Goal: Task Accomplishment & Management: Use online tool/utility

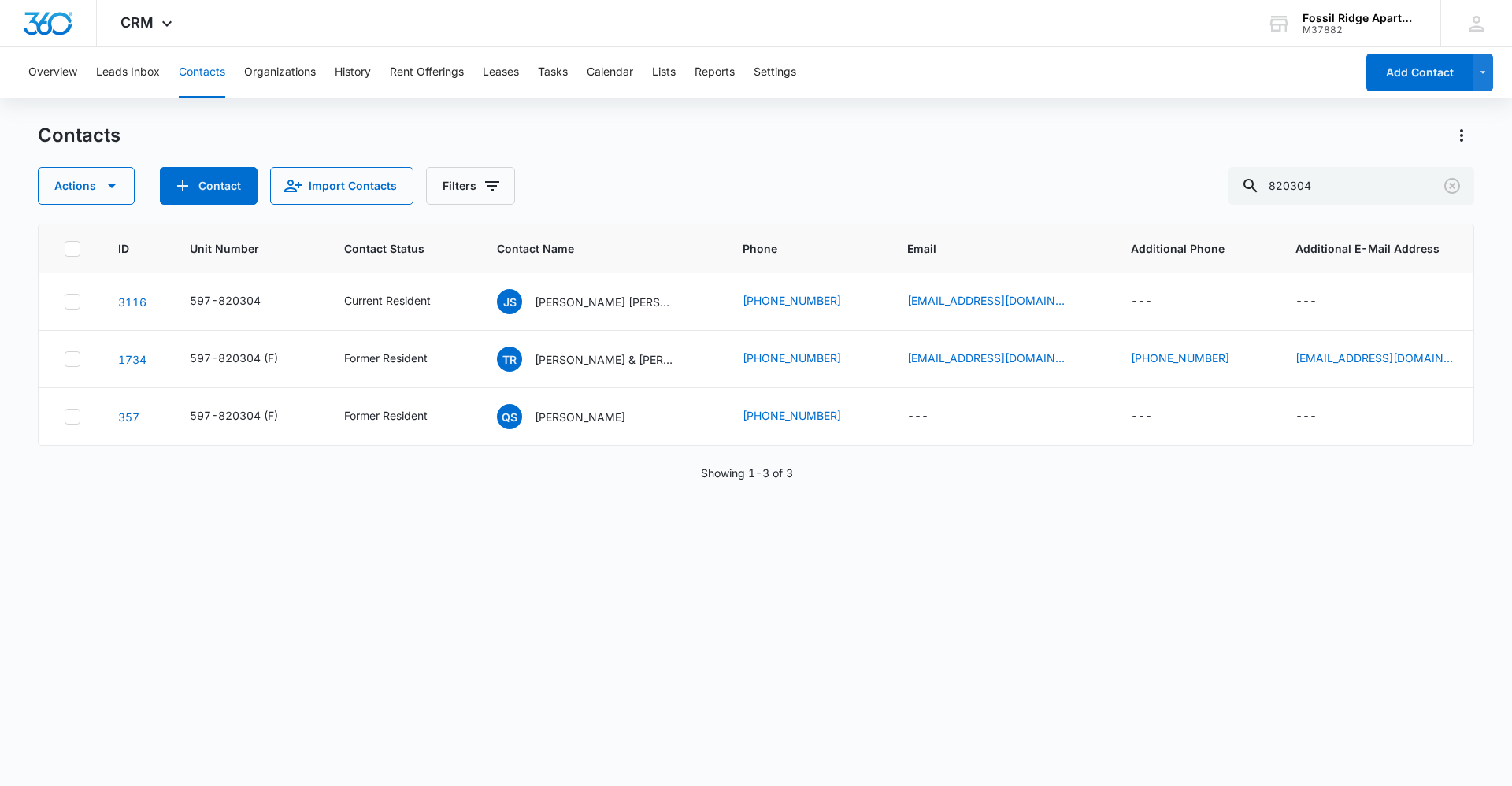
drag, startPoint x: 1375, startPoint y: 174, endPoint x: 1051, endPoint y: 190, distance: 324.4
click at [1051, 190] on div "Actions Contact Import Contacts Filters 820304" at bounding box center [756, 186] width 1436 height 38
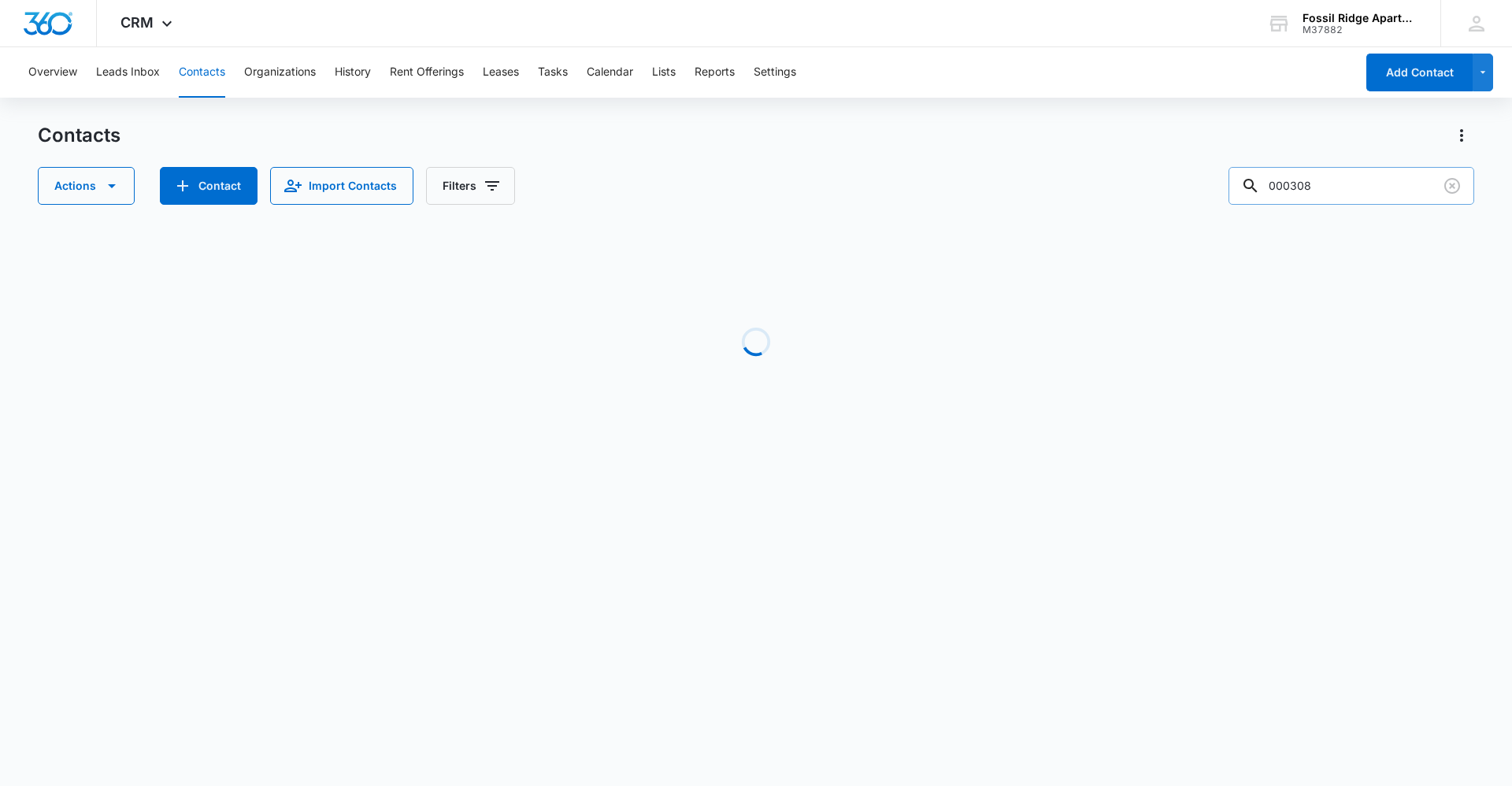
click at [1340, 187] on input "000308" at bounding box center [1351, 186] width 246 height 38
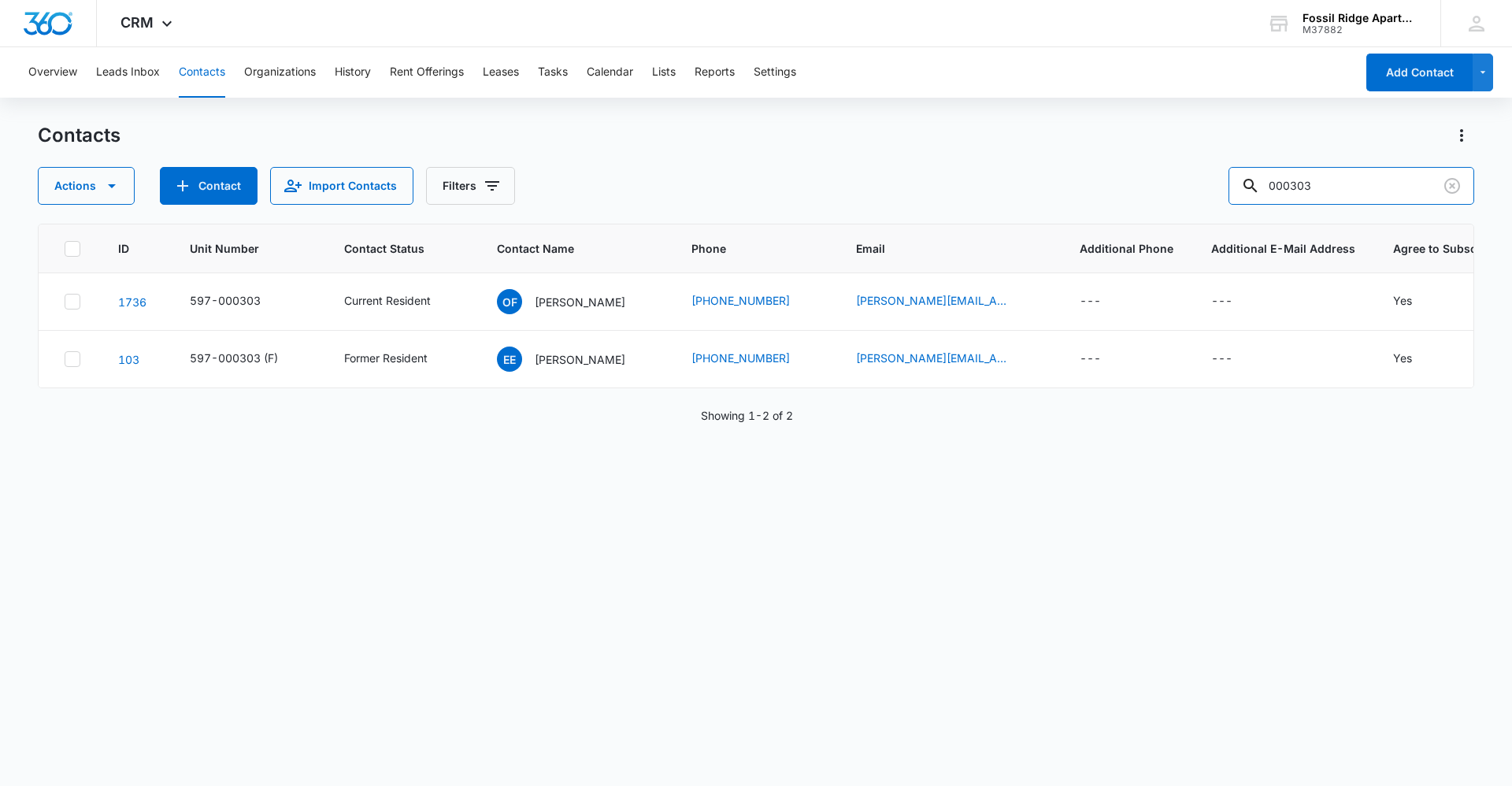
drag, startPoint x: 1331, startPoint y: 186, endPoint x: 907, endPoint y: 201, distance: 424.3
click at [910, 204] on div "Actions Contact Import Contacts Filters 000303" at bounding box center [756, 186] width 1436 height 38
type input "680204"
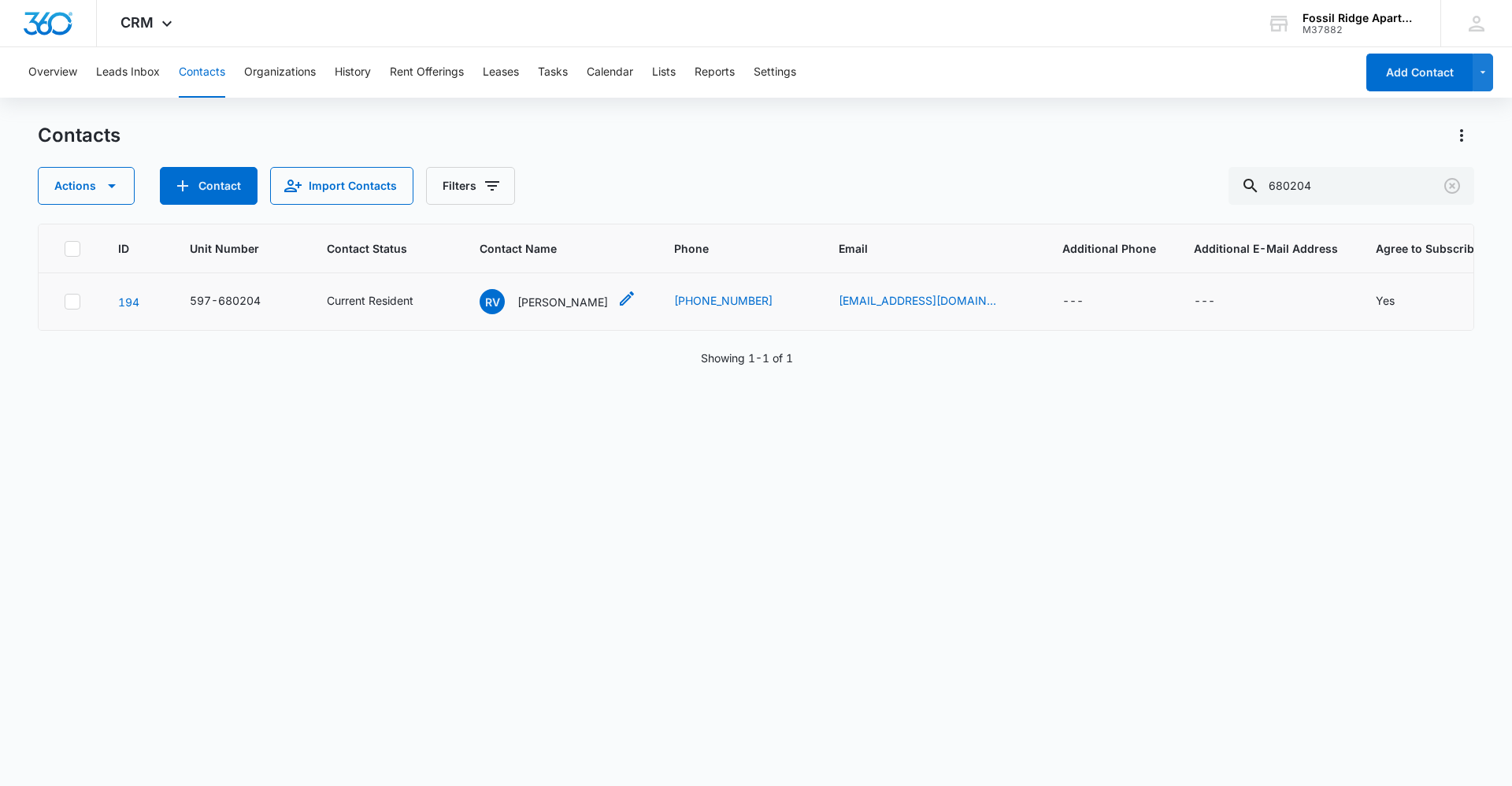
click at [568, 307] on p "[PERSON_NAME]" at bounding box center [562, 301] width 90 height 17
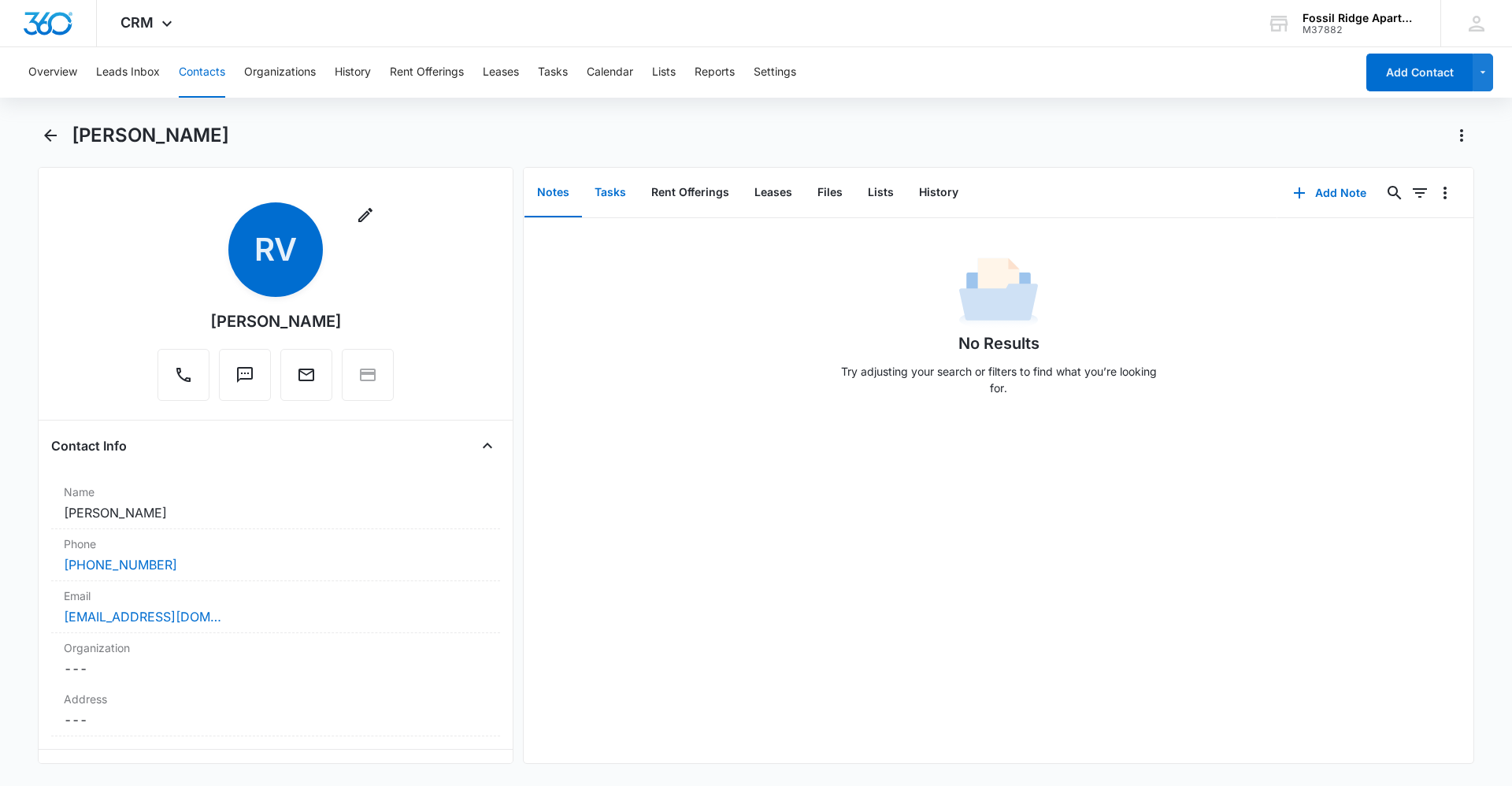
click at [629, 195] on button "Tasks" at bounding box center [610, 194] width 56 height 49
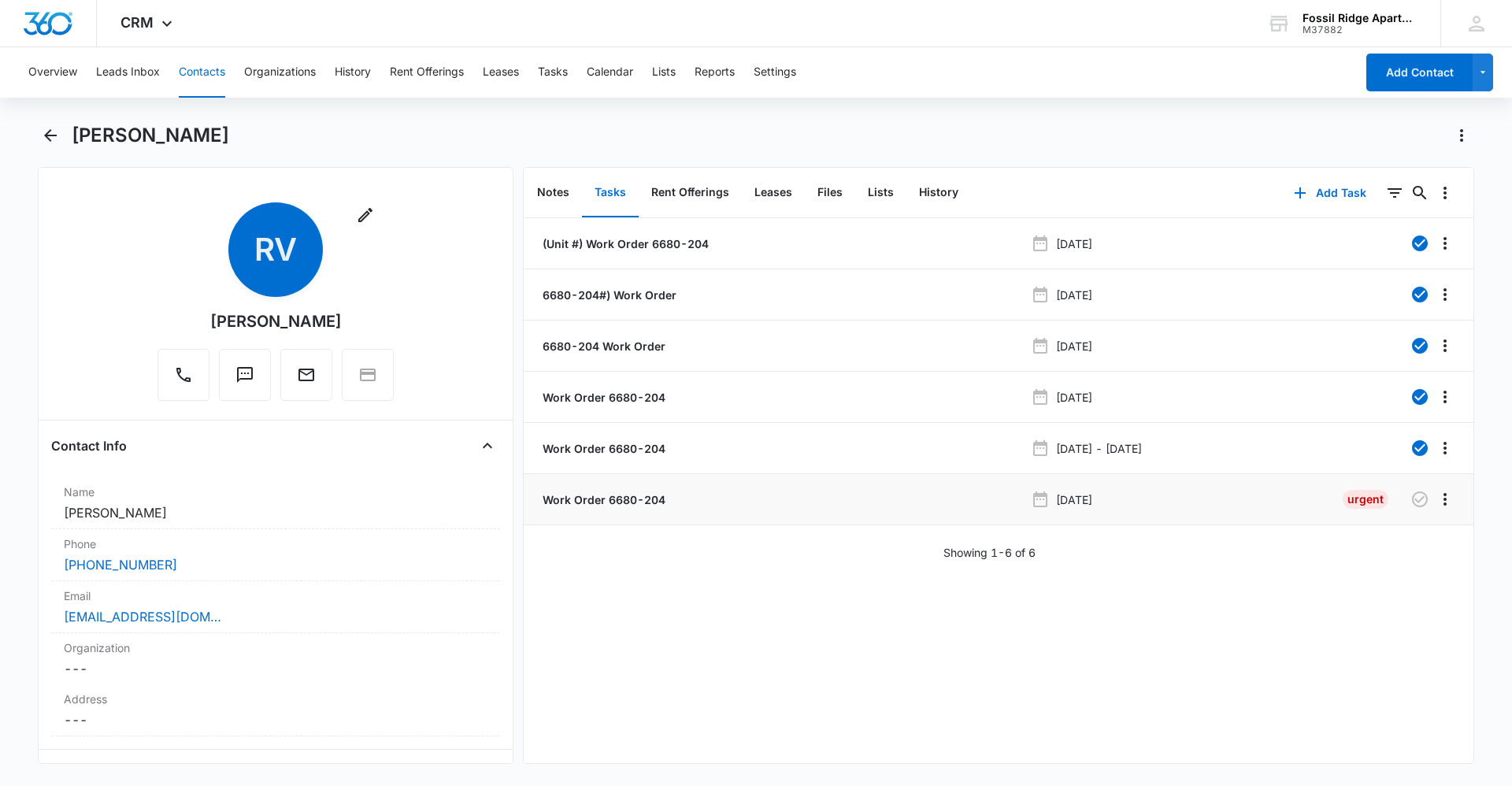
drag, startPoint x: 608, startPoint y: 499, endPoint x: 614, endPoint y: 504, distance: 7.8
click at [608, 499] on p "Work Order 6680-204" at bounding box center [602, 500] width 126 height 17
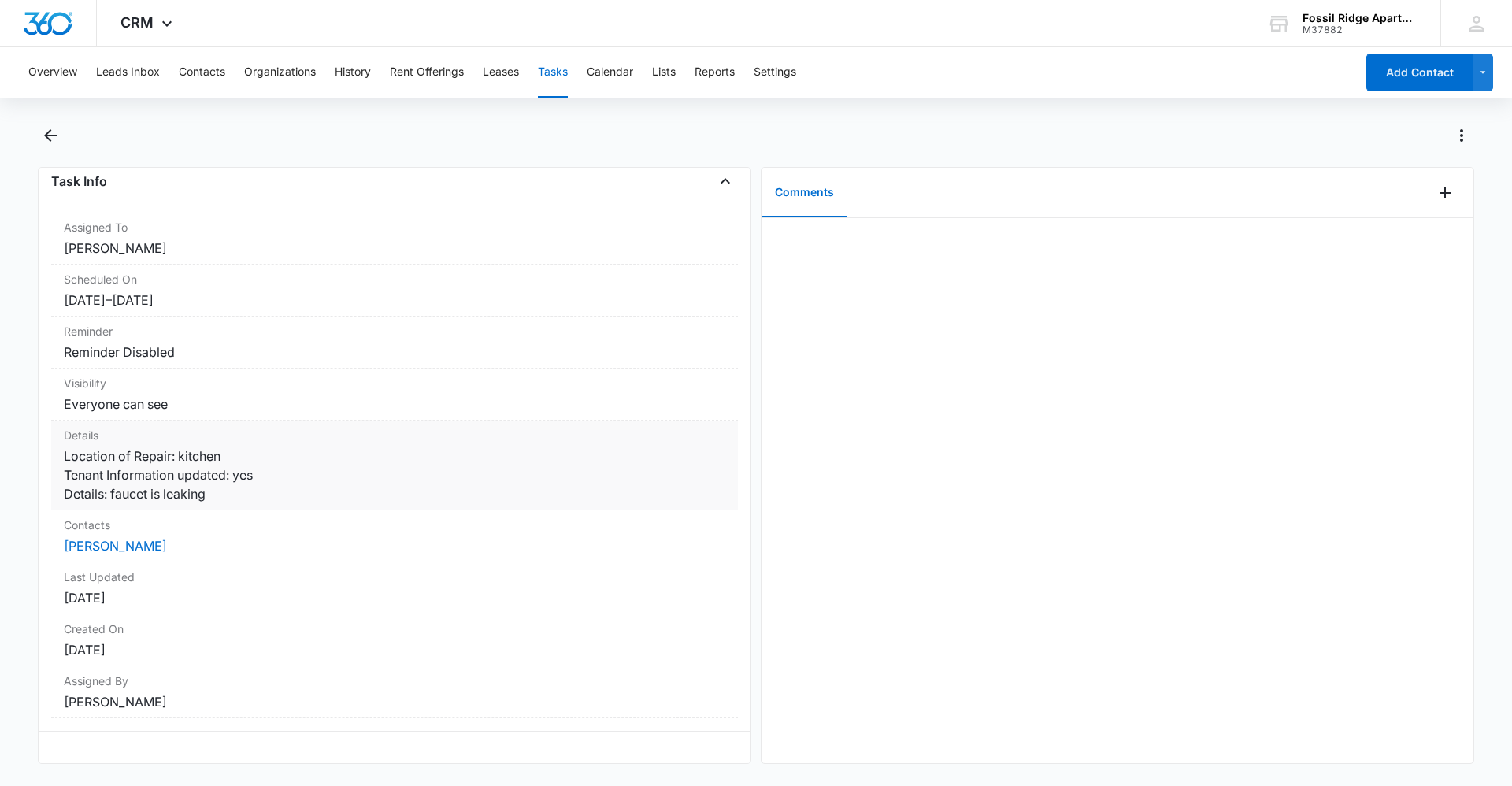
scroll to position [135, 0]
click at [260, 447] on dd "Location of Repair: kitchen Tenant Information updated: yes Details: faucet is …" at bounding box center [394, 474] width 661 height 56
click at [244, 447] on dd "Location of Repair: kitchen Tenant Information updated: yes Details: faucet is …" at bounding box center [394, 474] width 661 height 56
click at [894, 535] on div at bounding box center [1117, 490] width 712 height 545
click at [1023, 553] on div at bounding box center [1117, 490] width 712 height 545
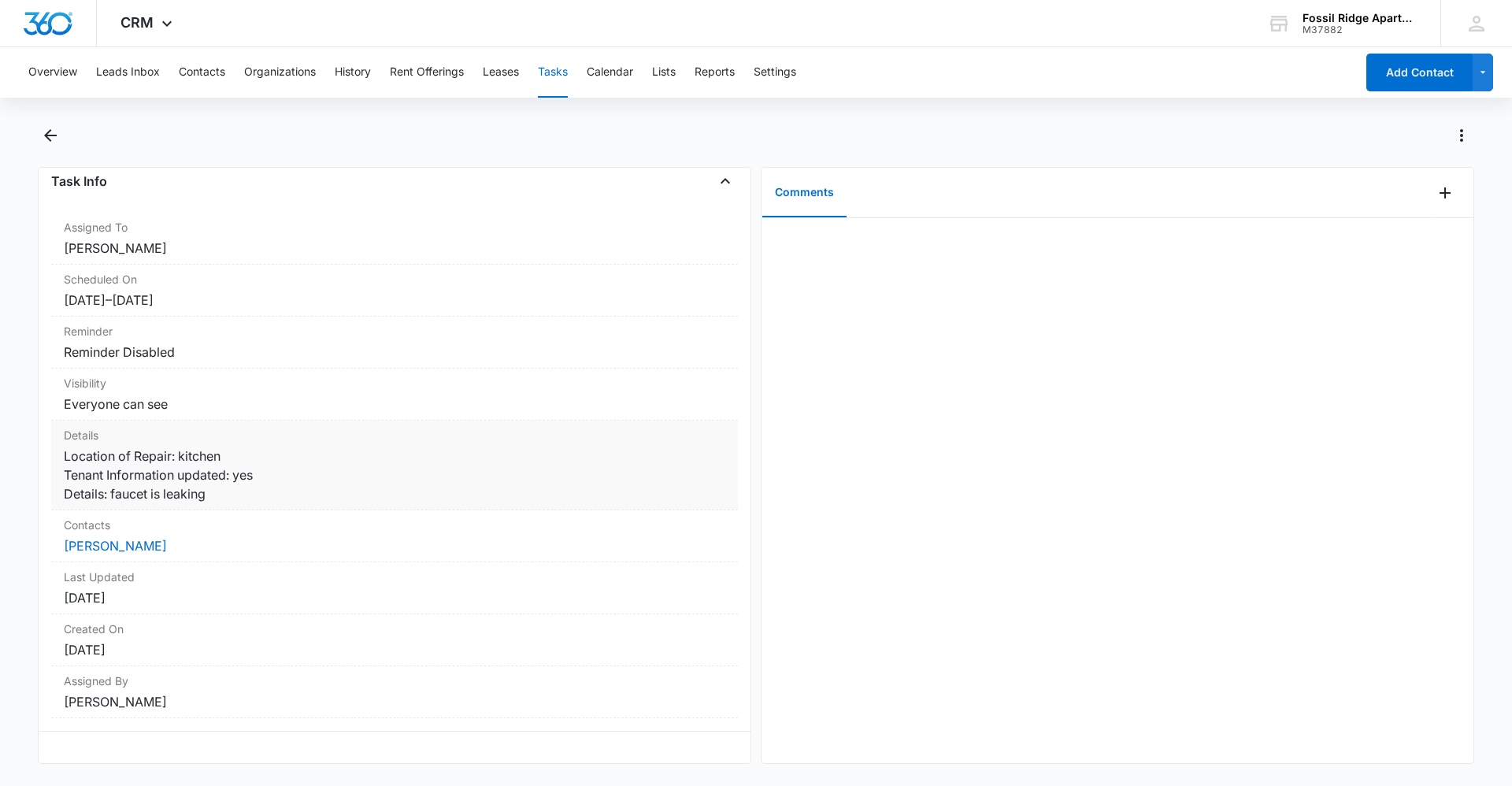
click at [308, 474] on dd "Location of Repair: kitchen Tenant Information updated: yes Details: faucet is …" at bounding box center [394, 474] width 661 height 56
click at [302, 460] on dd "Location of Repair: kitchen Tenant Information updated: yes Details: faucet is …" at bounding box center [394, 474] width 661 height 56
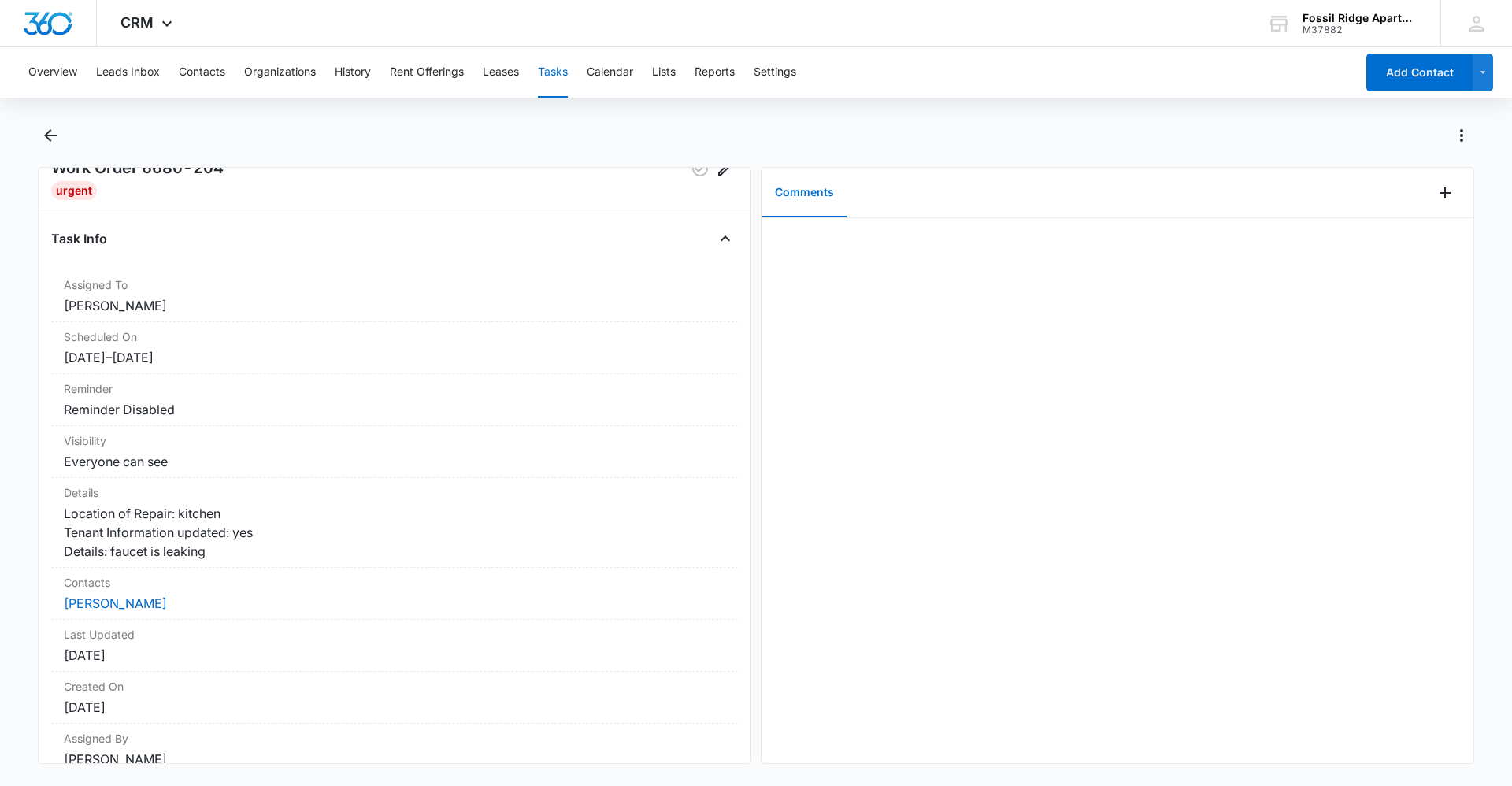
scroll to position [0, 0]
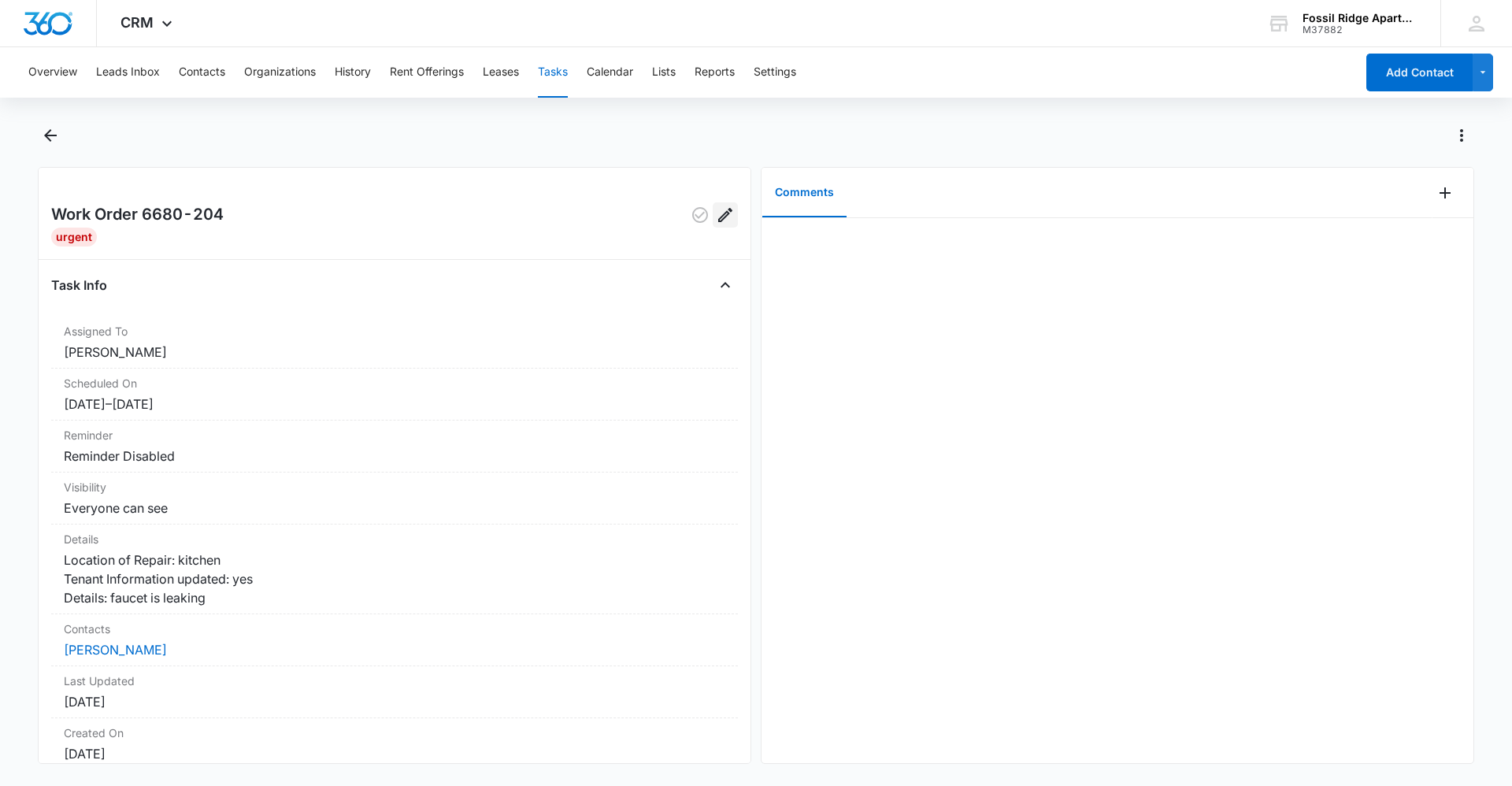
click at [718, 218] on icon "Edit" at bounding box center [725, 215] width 19 height 19
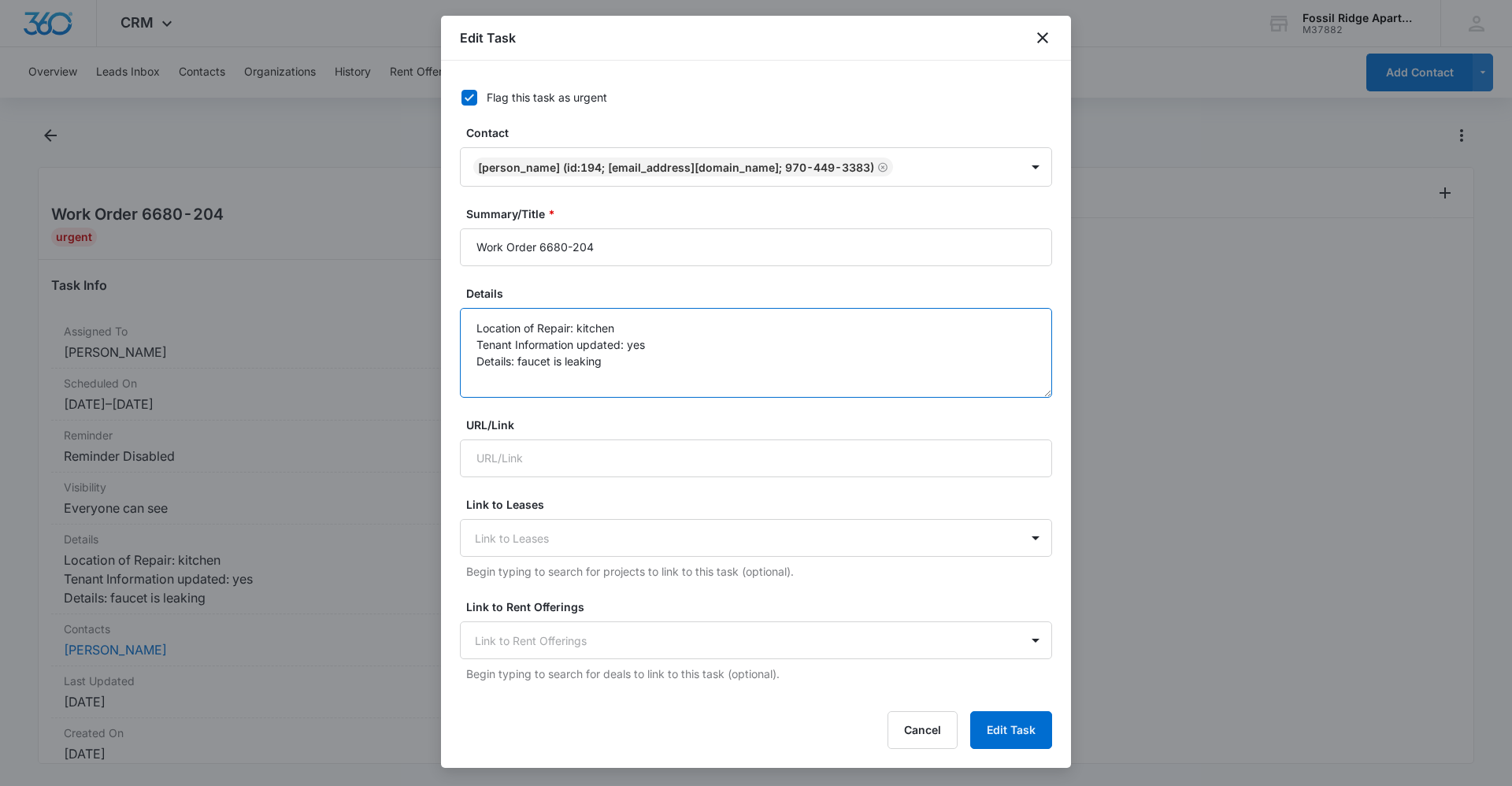
click at [644, 335] on textarea "Location of Repair: kitchen Tenant Information updated: yes Details: faucet is …" at bounding box center [756, 352] width 592 height 90
type textarea "Location of Repair: Bath Tenant Information updated: yes Details: faucet is lea…"
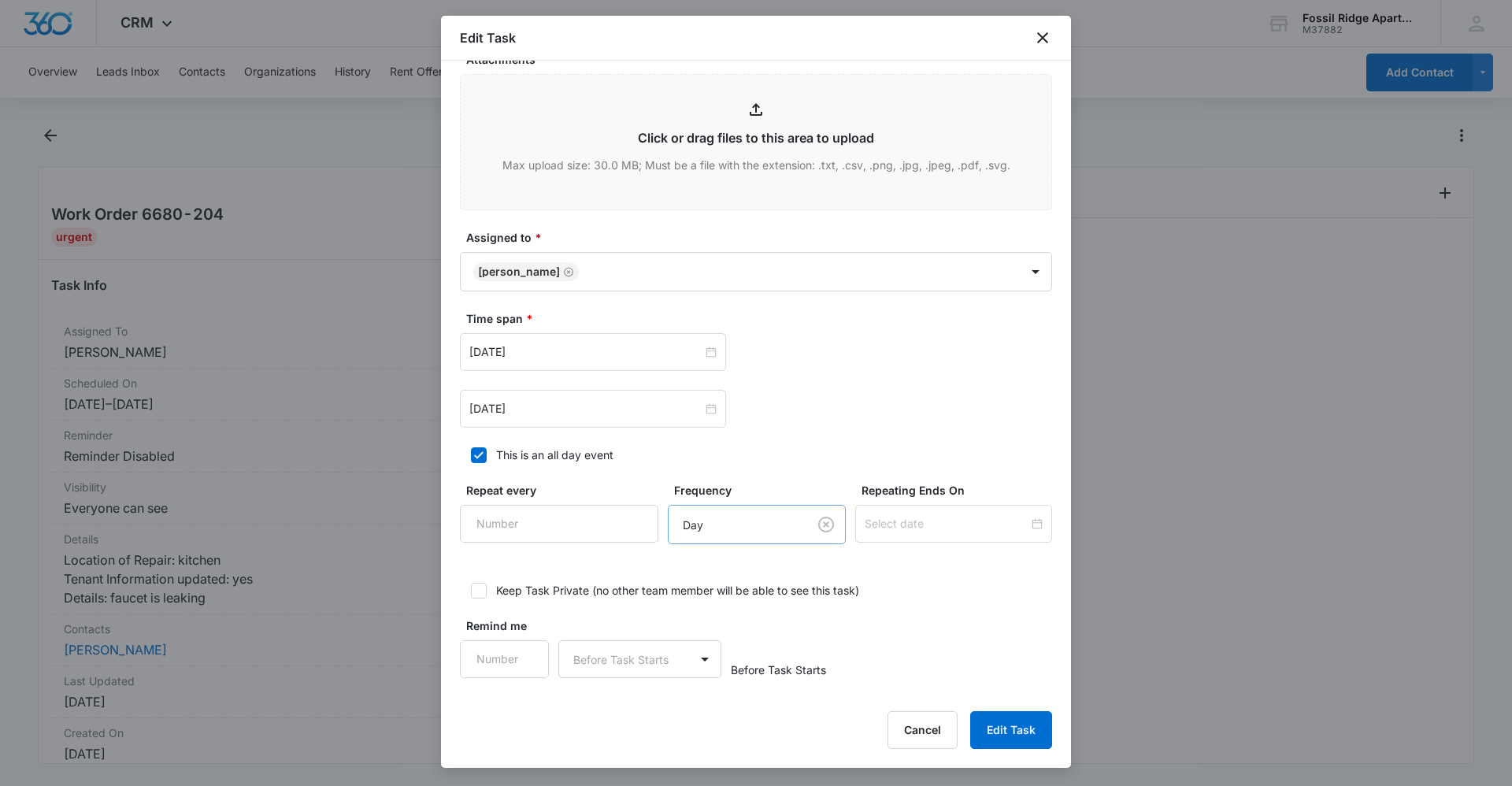
scroll to position [677, 0]
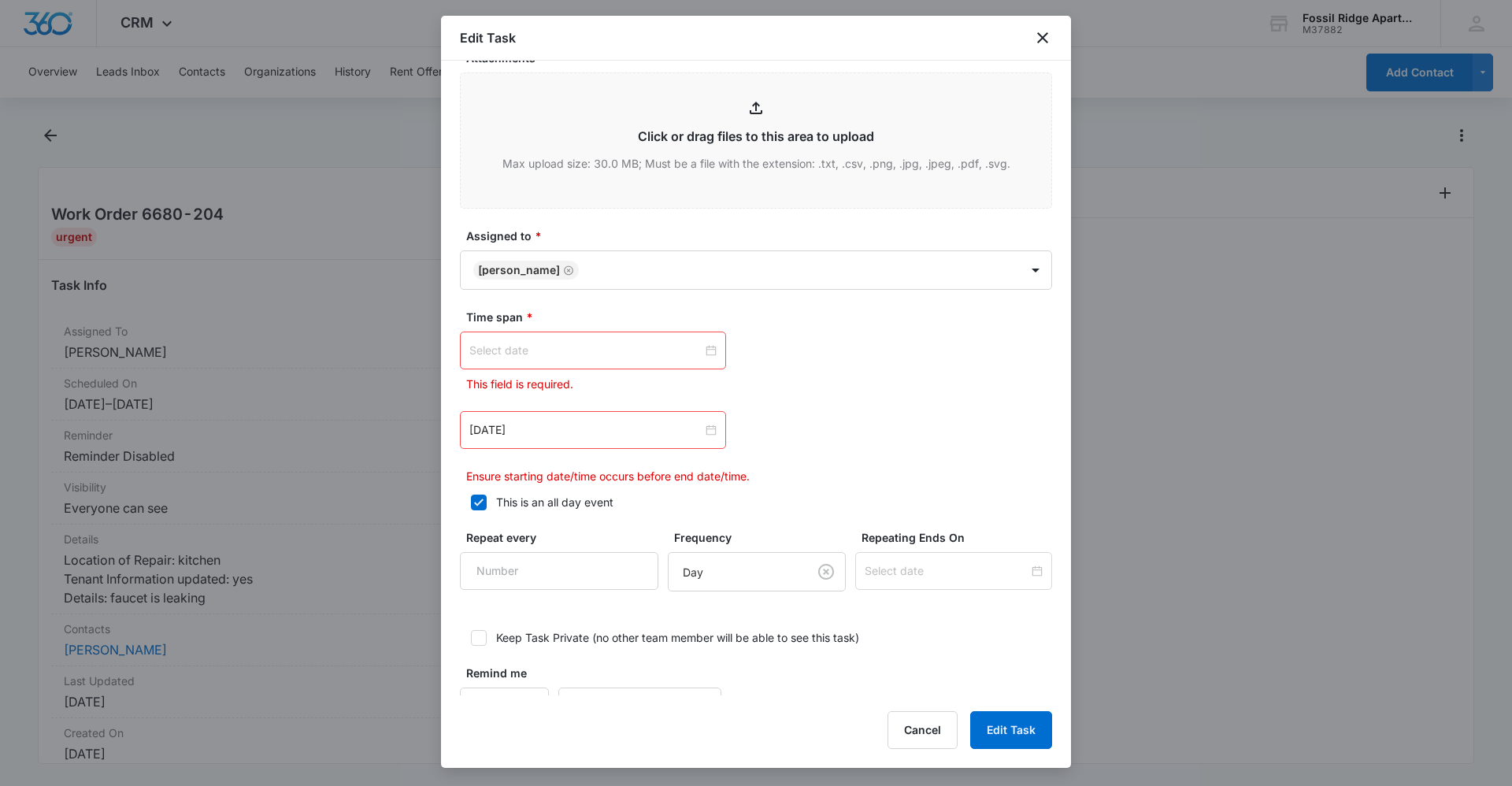
type textarea "Location of Repair: Bath Tenant Information updated: yes Details: faucet is lea…"
click at [705, 354] on div at bounding box center [593, 351] width 247 height 17
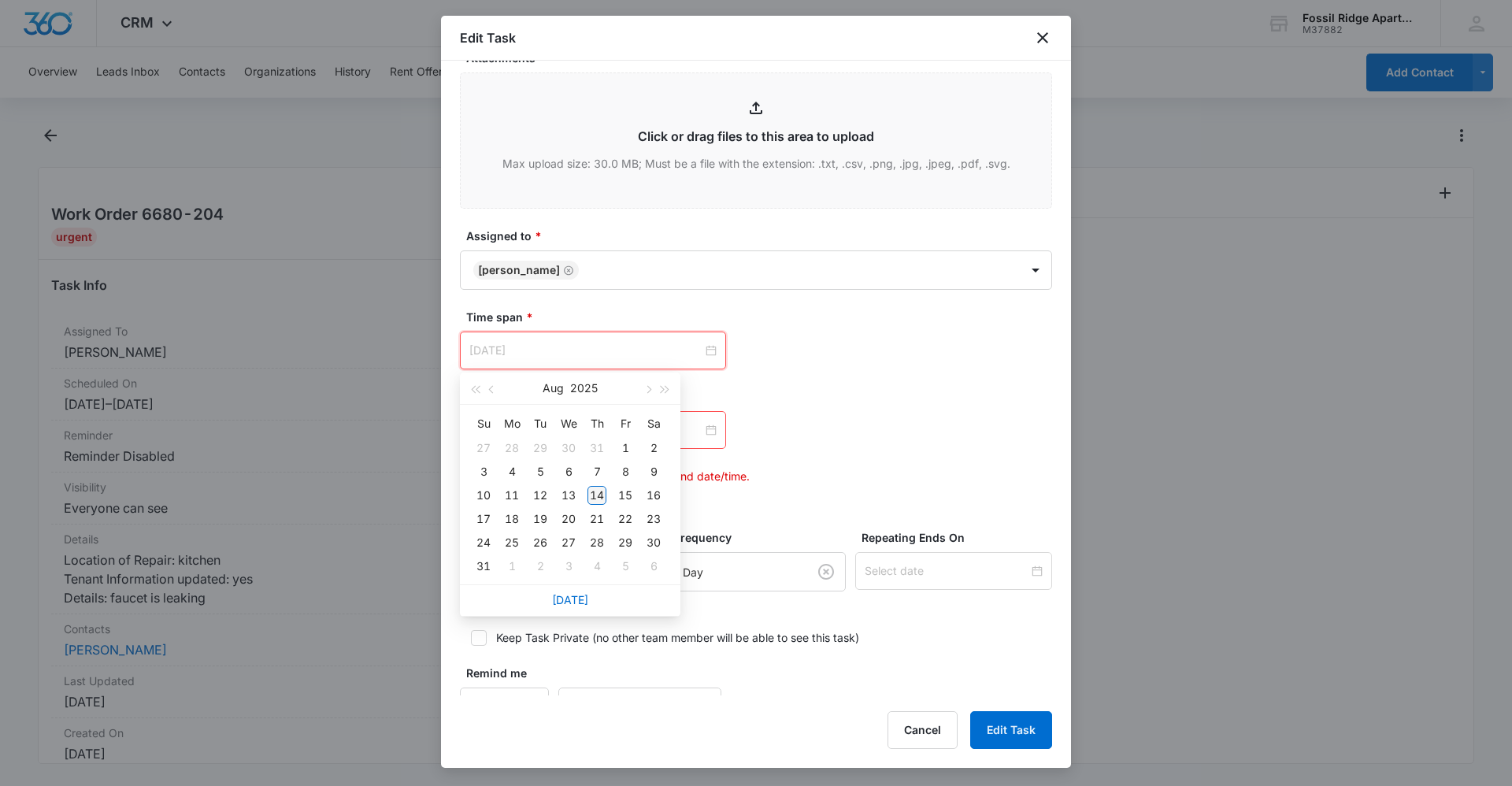
type input "[DATE]"
click at [598, 498] on div "14" at bounding box center [597, 496] width 19 height 19
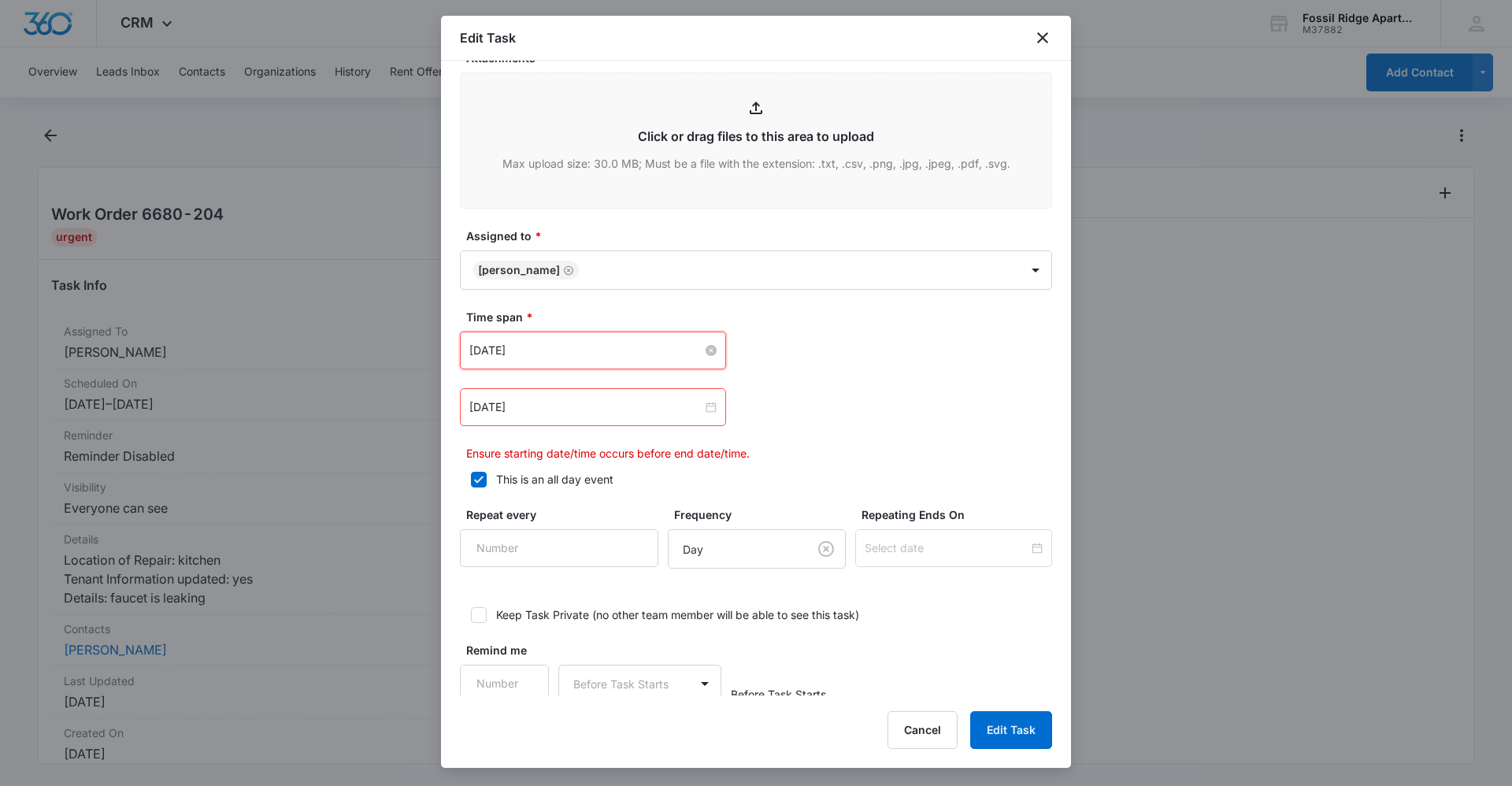
click at [712, 413] on div "[DATE]" at bounding box center [593, 408] width 266 height 38
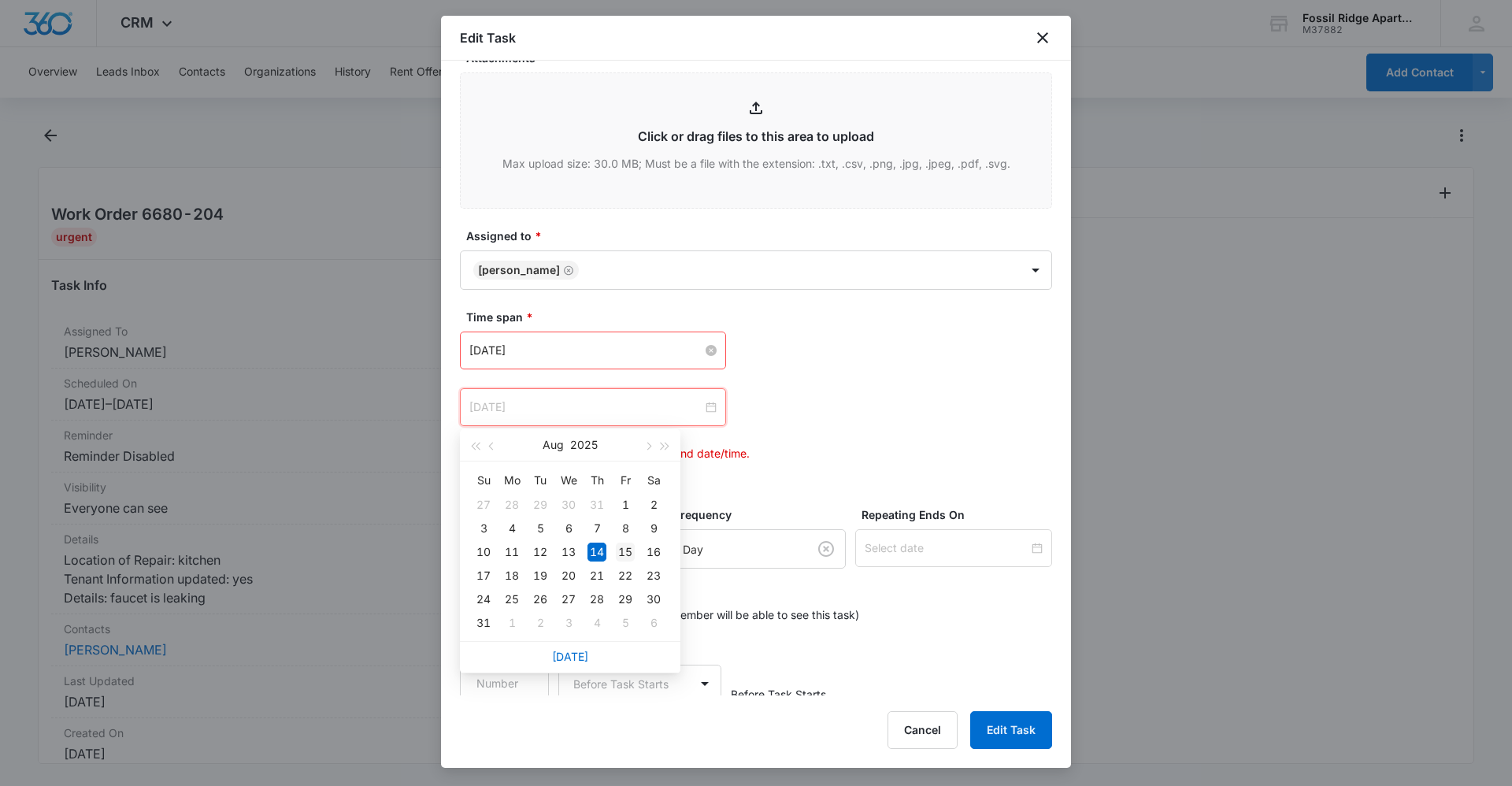
type input "[DATE]"
click at [626, 552] on div "15" at bounding box center [626, 552] width 19 height 19
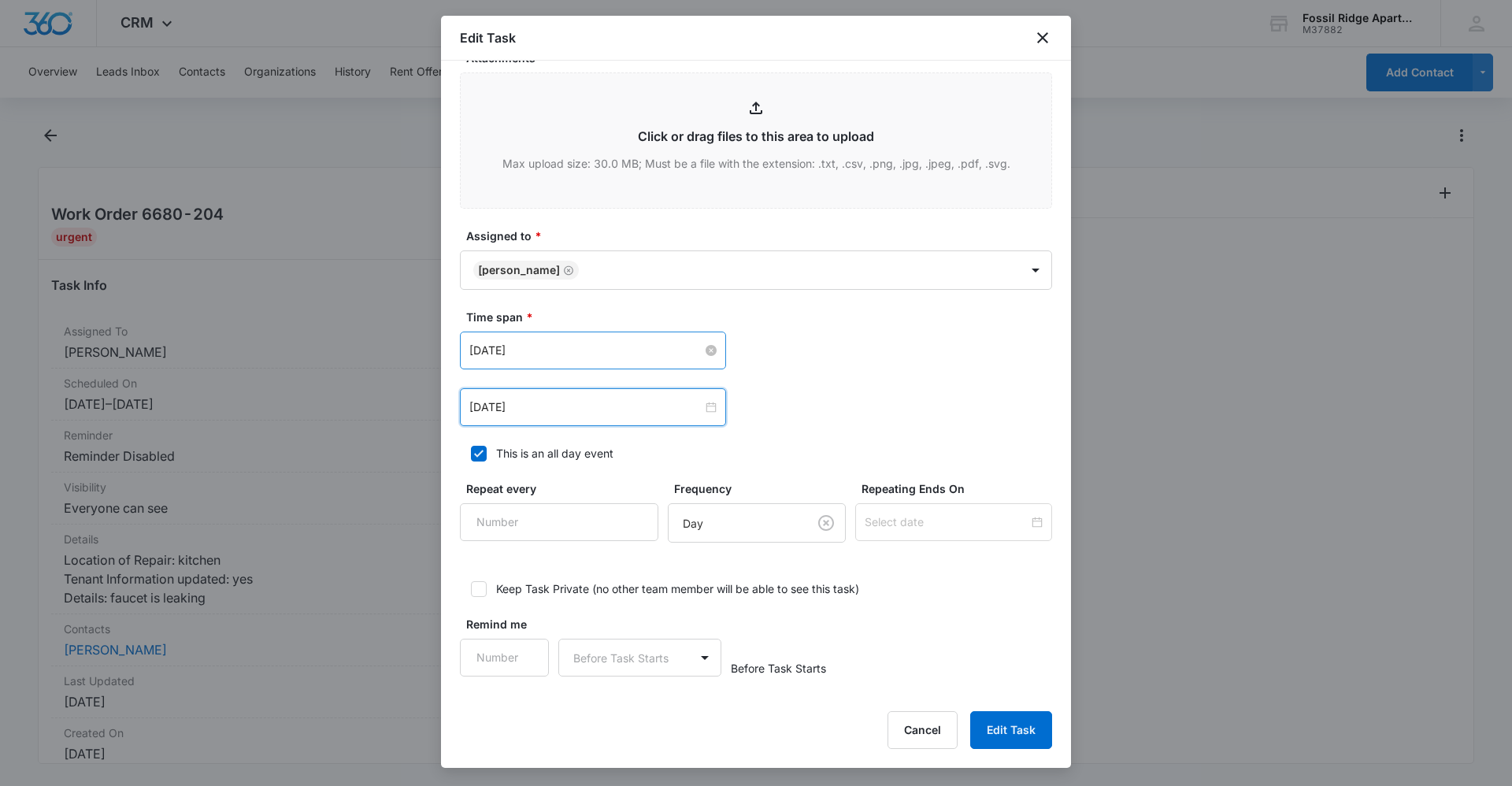
click at [851, 409] on div "[DATE] [DATE] Su Mo Tu We Th Fr Sa 27 28 29 30 31 1 2 3 4 5 6 7 8 9 10 11 12 13…" at bounding box center [756, 408] width 592 height 38
click at [1016, 730] on button "Edit Task" at bounding box center [1010, 730] width 82 height 38
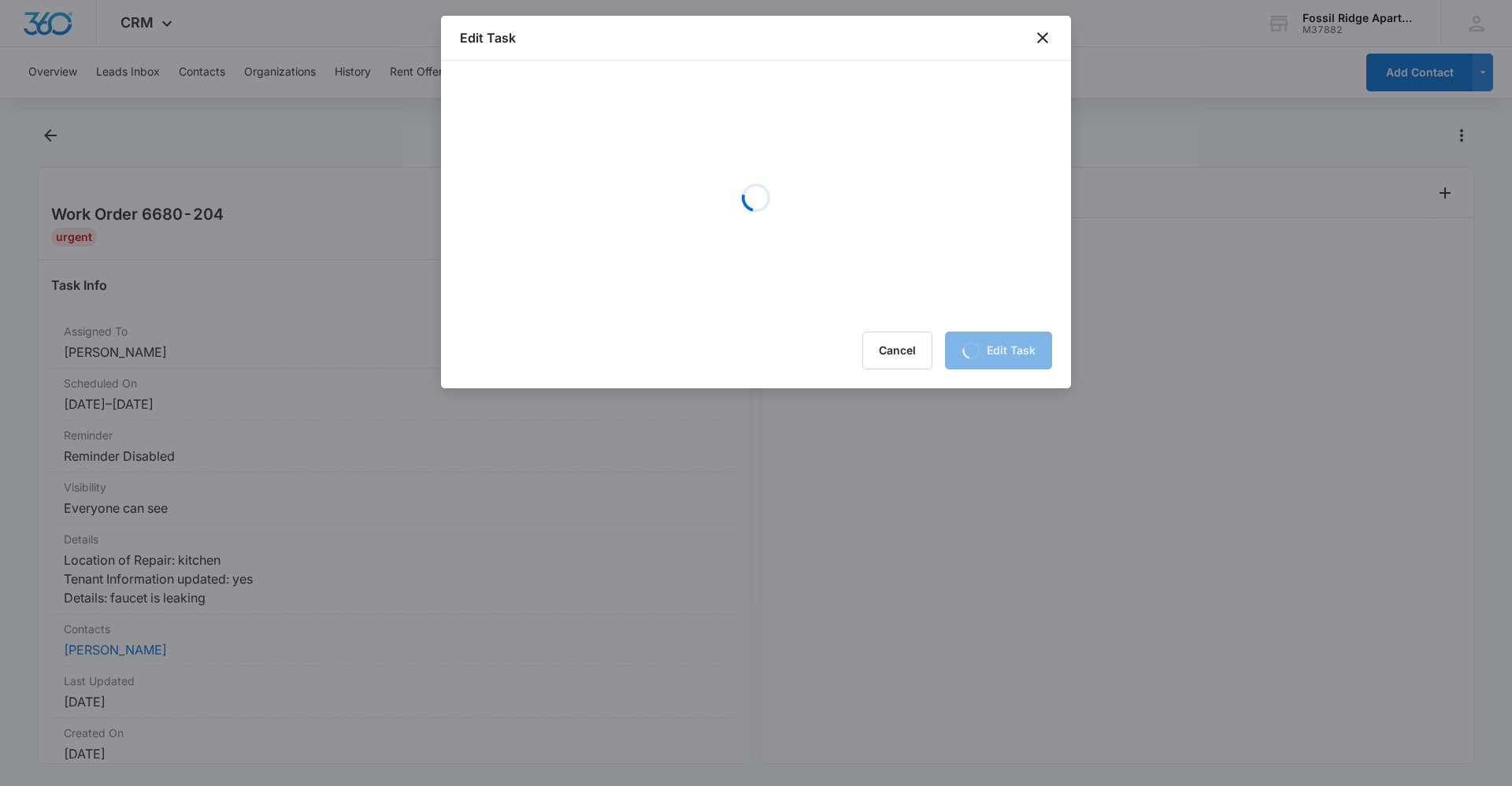
scroll to position [0, 0]
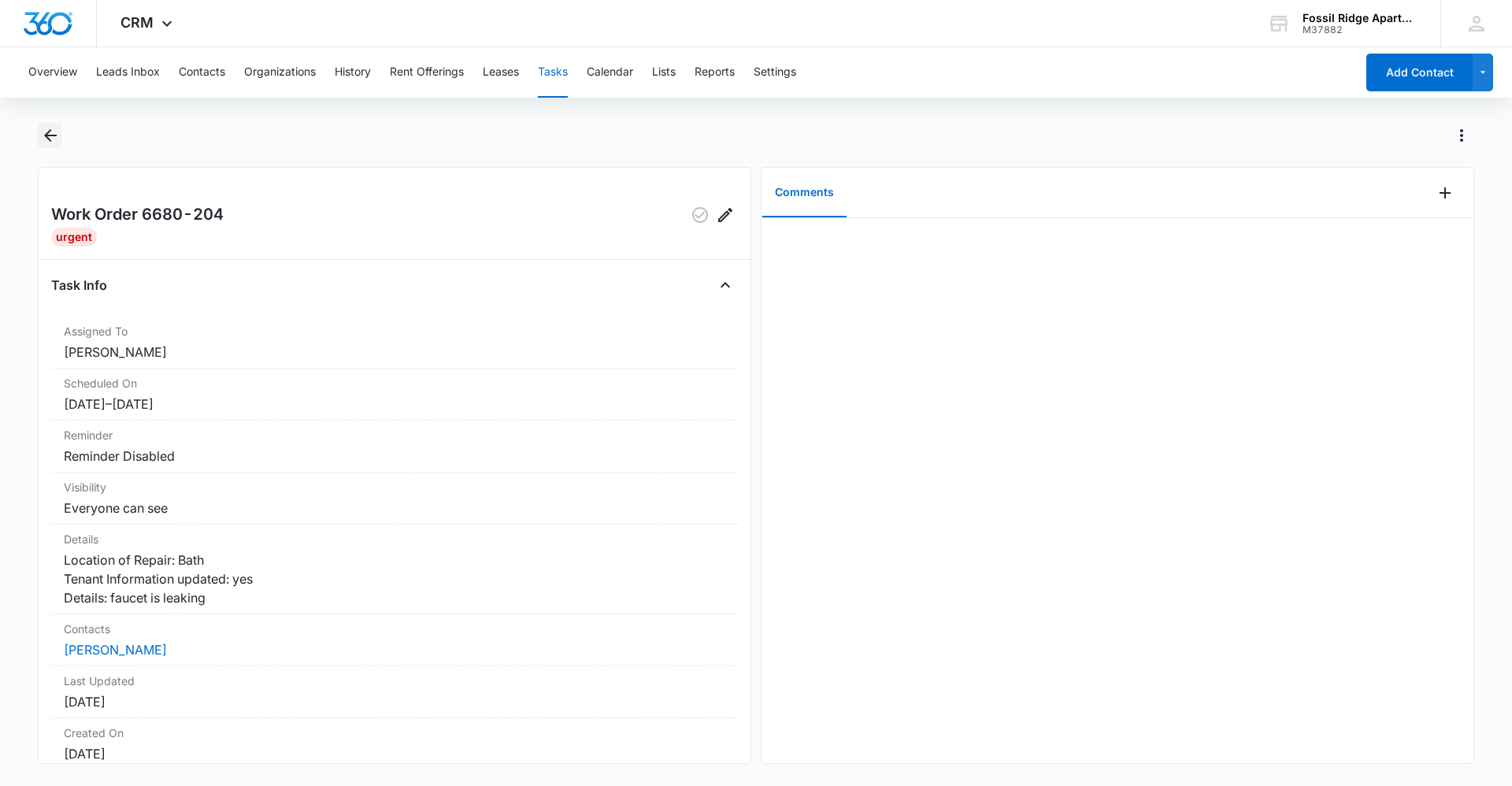
click at [45, 134] on icon "Back" at bounding box center [51, 136] width 19 height 19
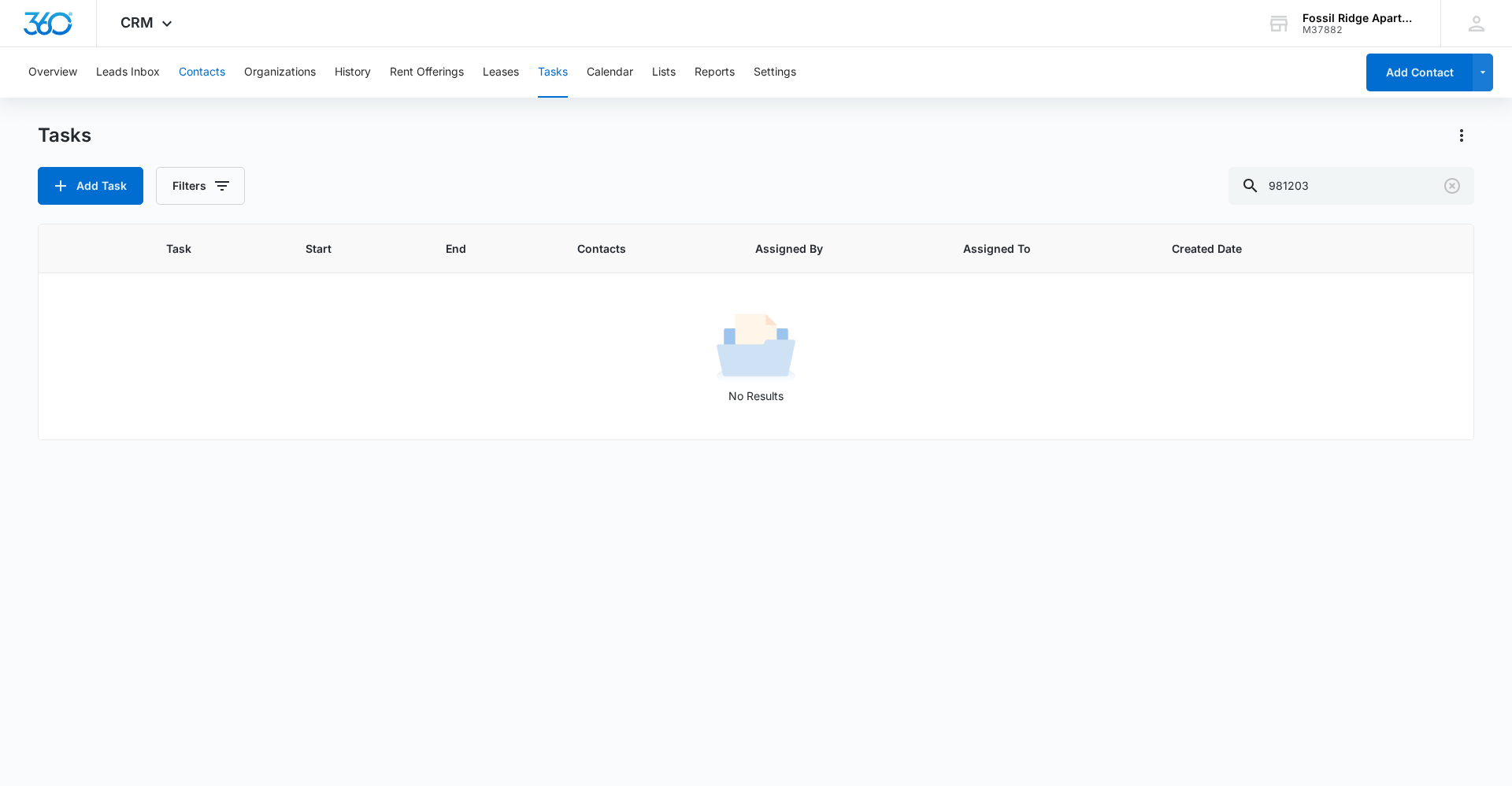
click at [196, 69] on button "Contacts" at bounding box center [201, 73] width 47 height 51
